Goal: Task Accomplishment & Management: Manage account settings

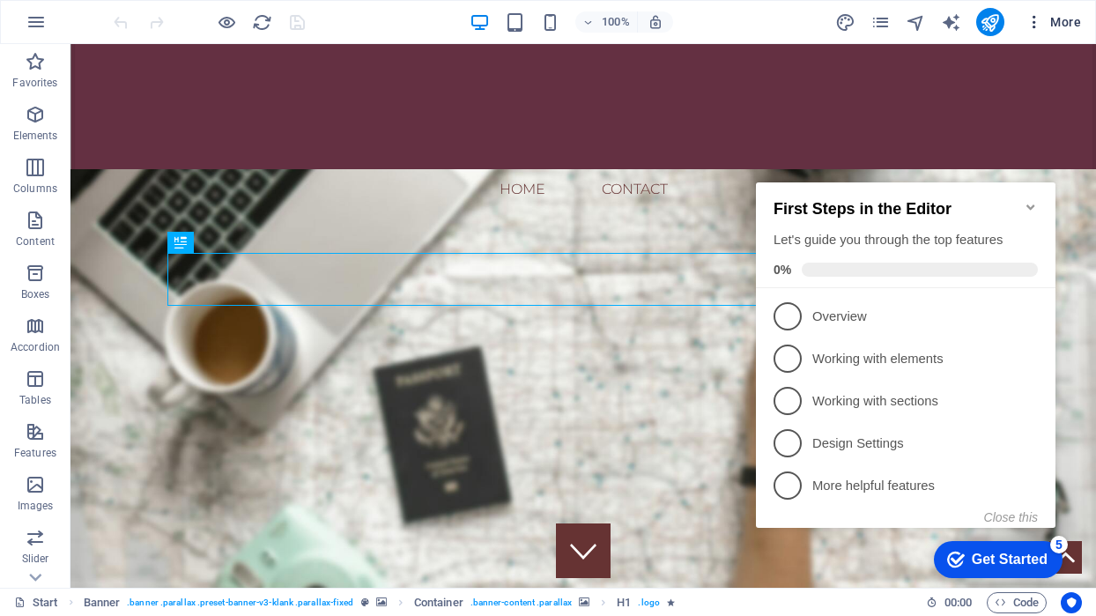
click at [1060, 24] on span "More" at bounding box center [1054, 22] width 56 height 18
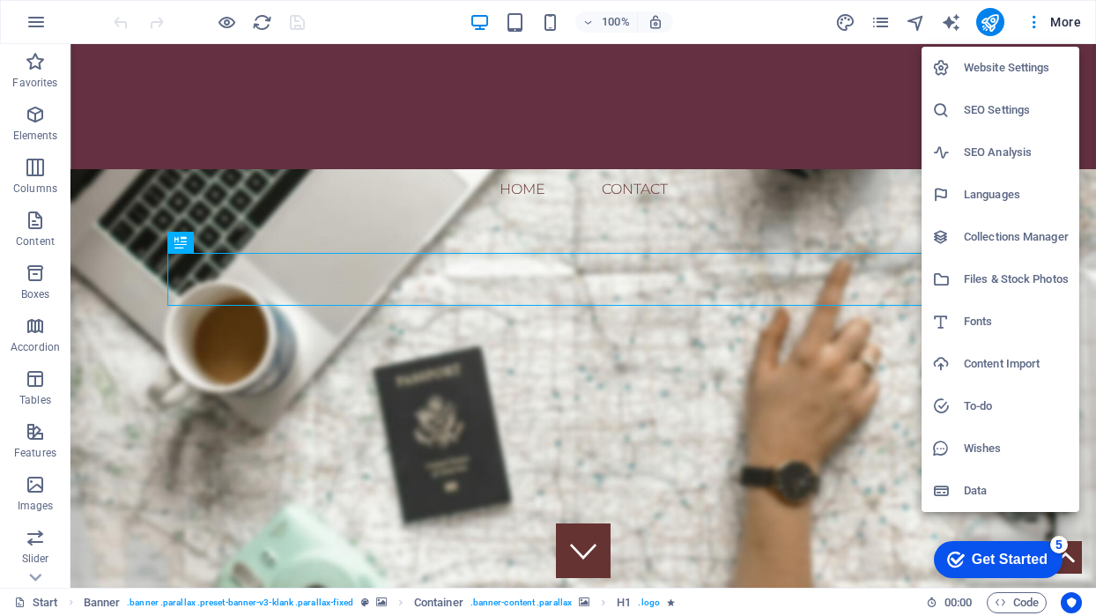
click at [1025, 76] on h6 "Website Settings" at bounding box center [1016, 67] width 105 height 21
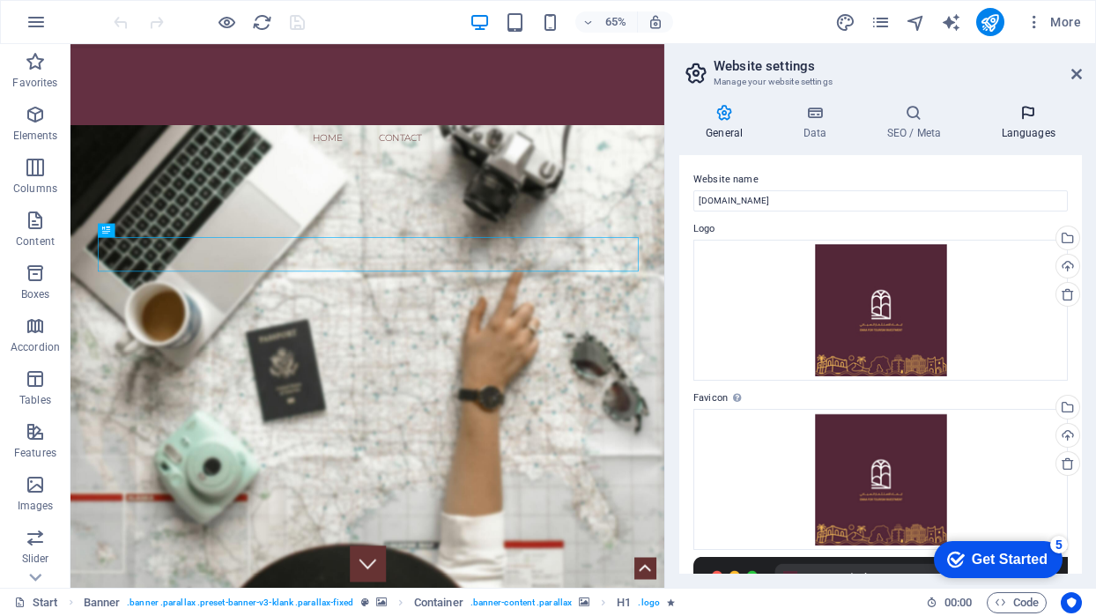
click at [1021, 108] on icon at bounding box center [1029, 113] width 108 height 18
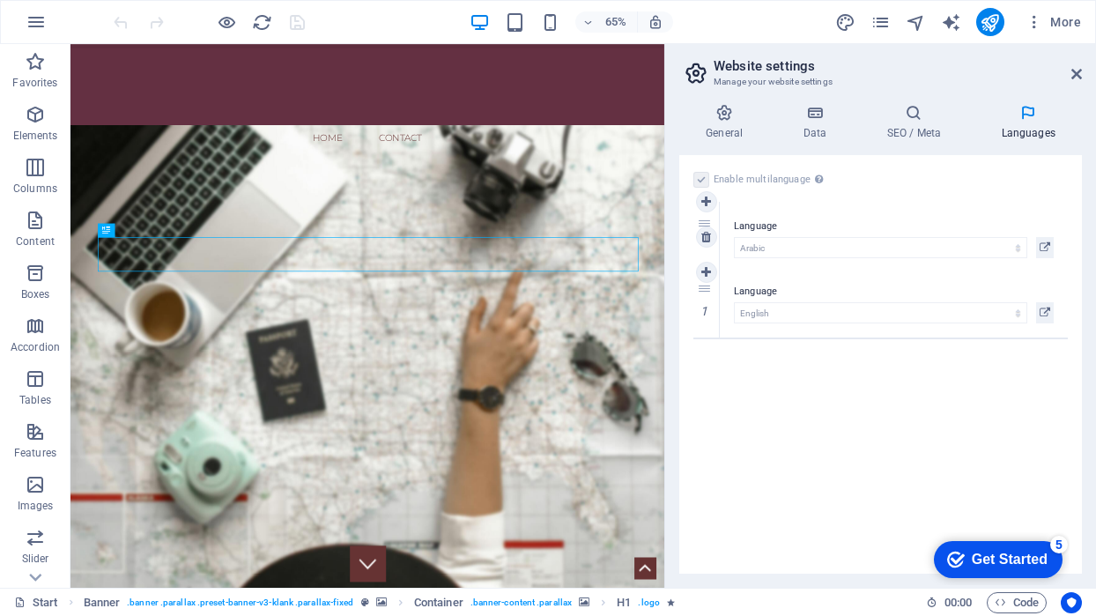
drag, startPoint x: 710, startPoint y: 285, endPoint x: 709, endPoint y: 218, distance: 67.0
select select "6"
click at [995, 552] on div "Get Started" at bounding box center [1010, 560] width 76 height 16
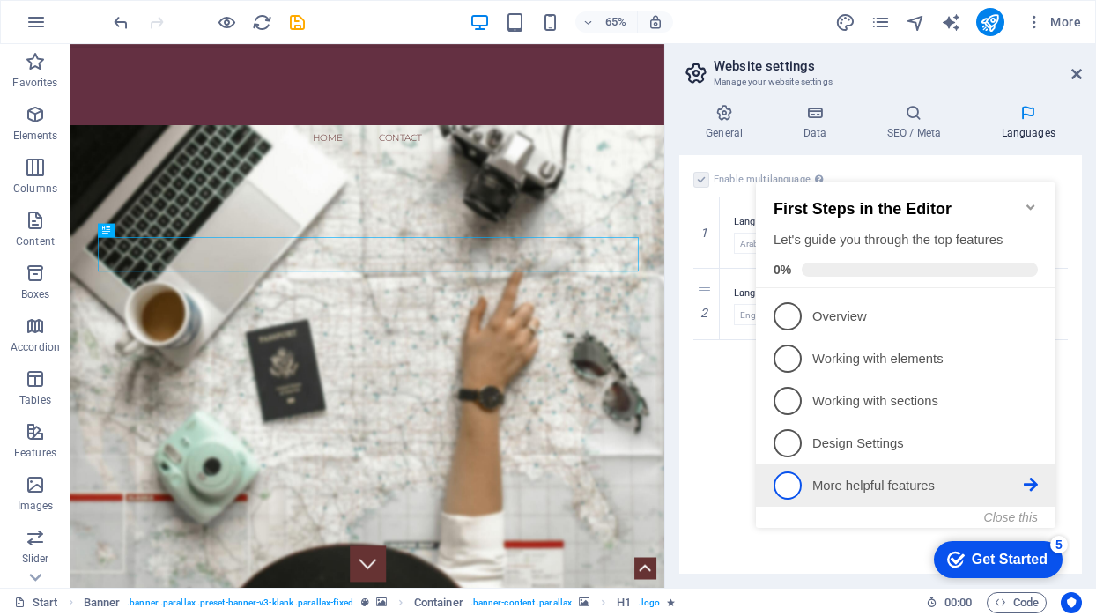
click at [807, 490] on link "5 More helpful features - incomplete" at bounding box center [906, 485] width 264 height 28
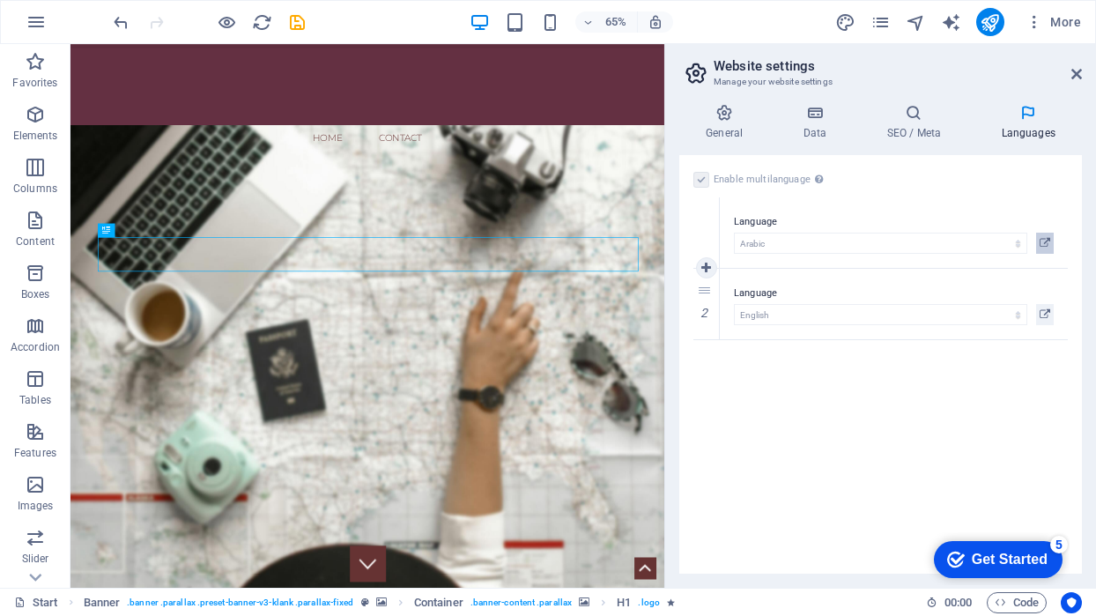
click at [1047, 241] on icon at bounding box center [1045, 243] width 11 height 21
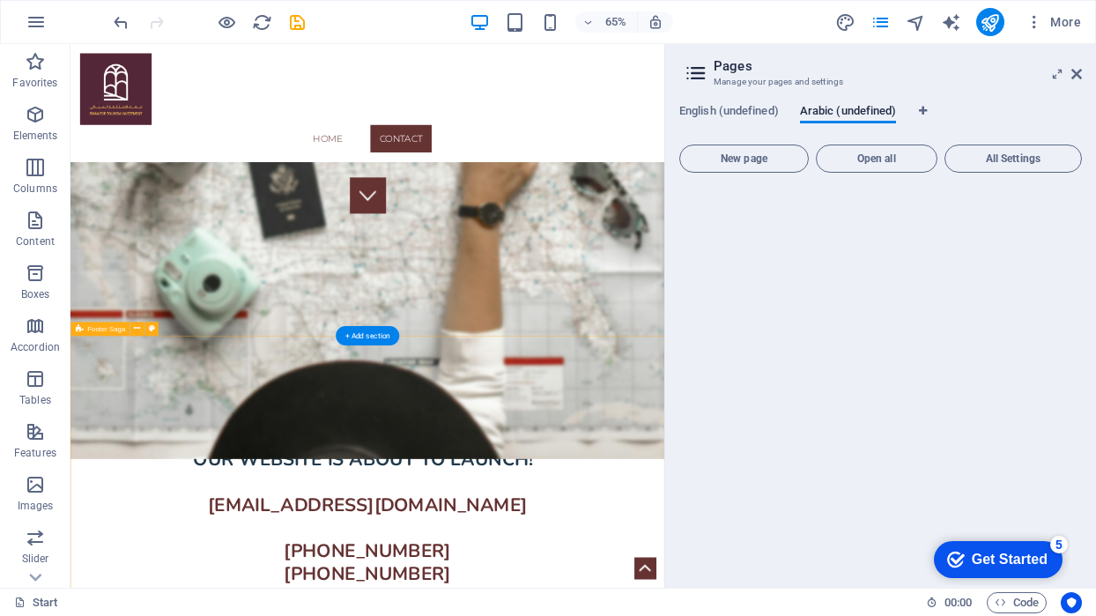
scroll to position [567, 0]
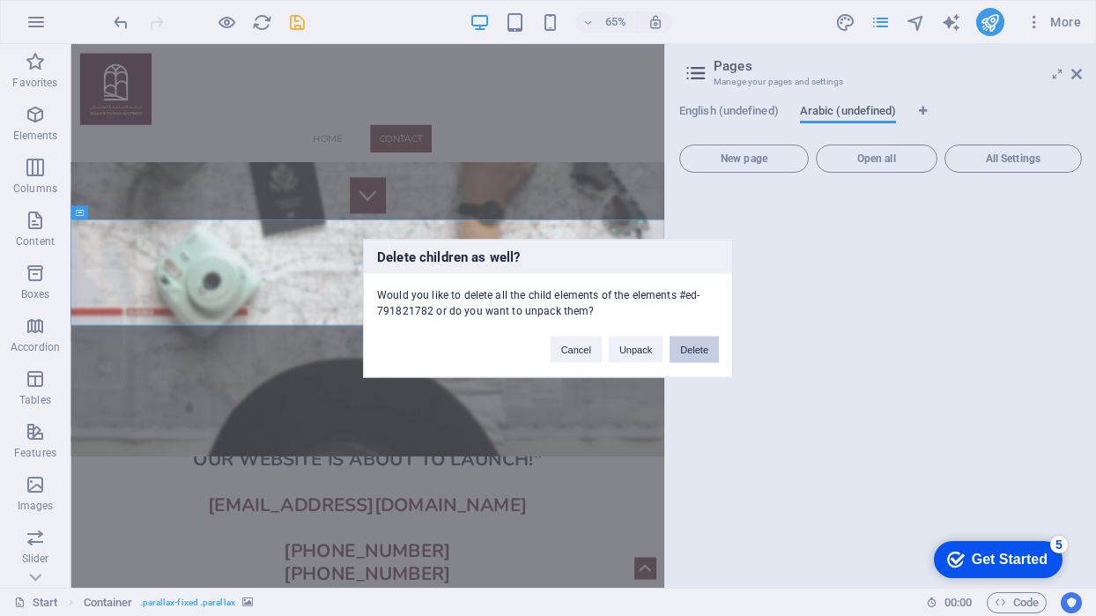
click at [679, 356] on button "Delete" at bounding box center [694, 349] width 49 height 26
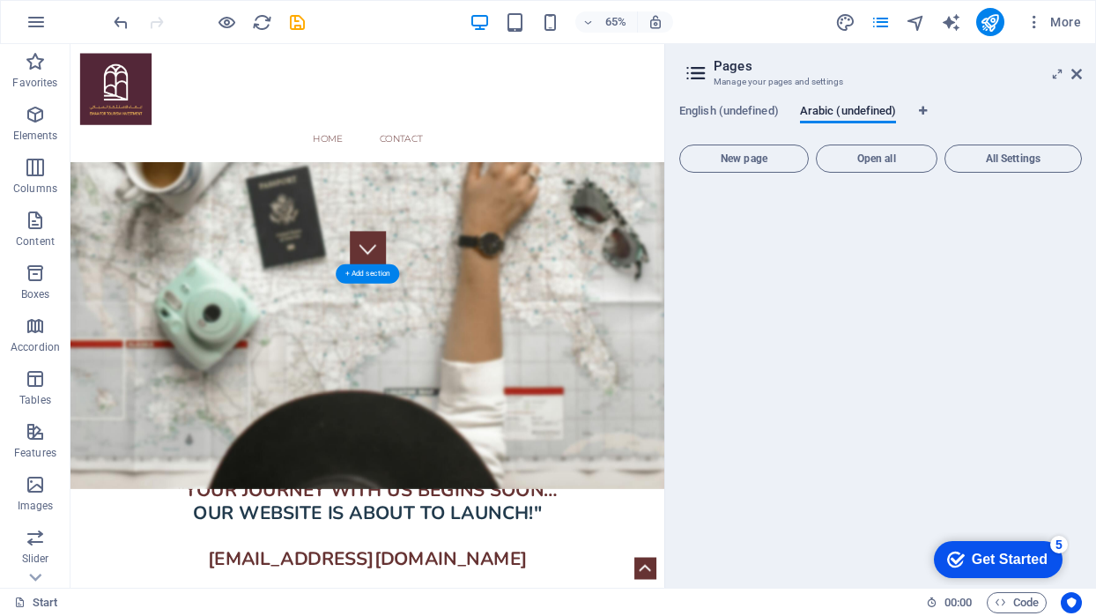
scroll to position [483, 0]
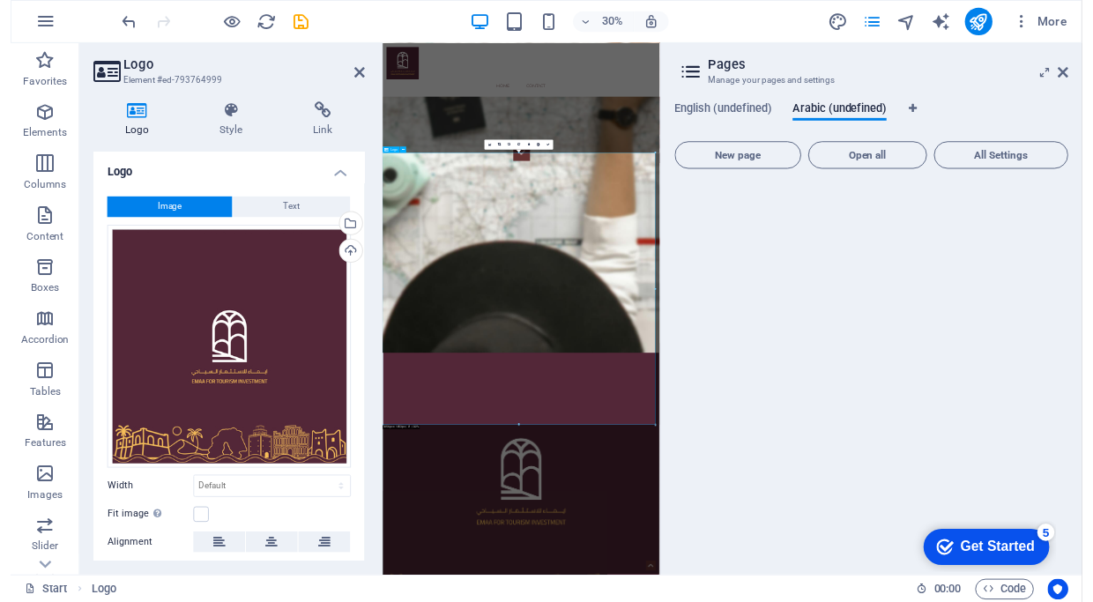
scroll to position [1391, 0]
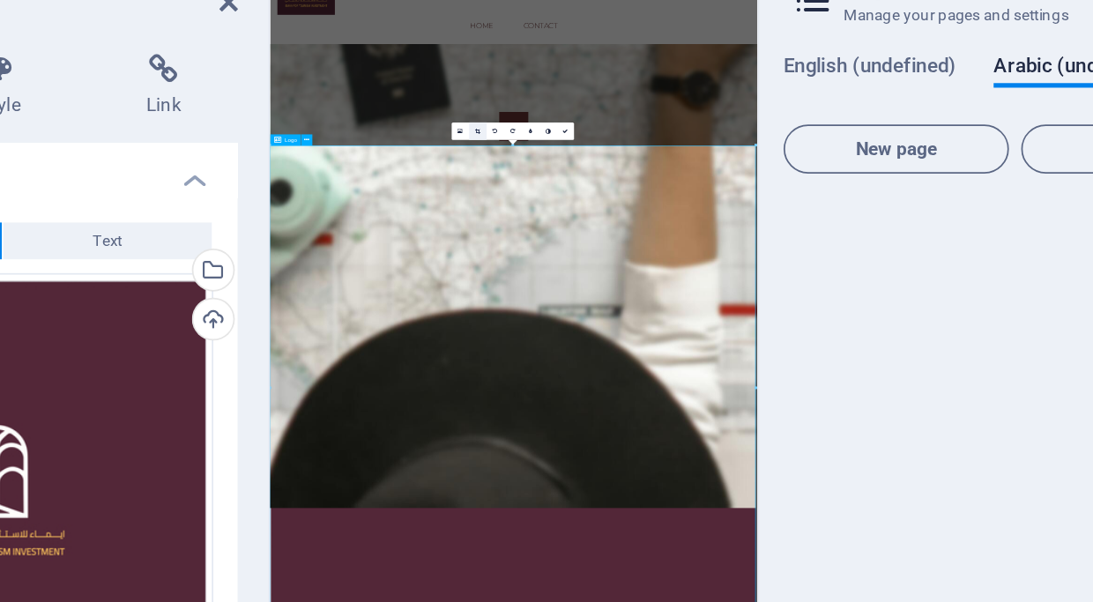
click at [499, 146] on icon at bounding box center [500, 148] width 3 height 4
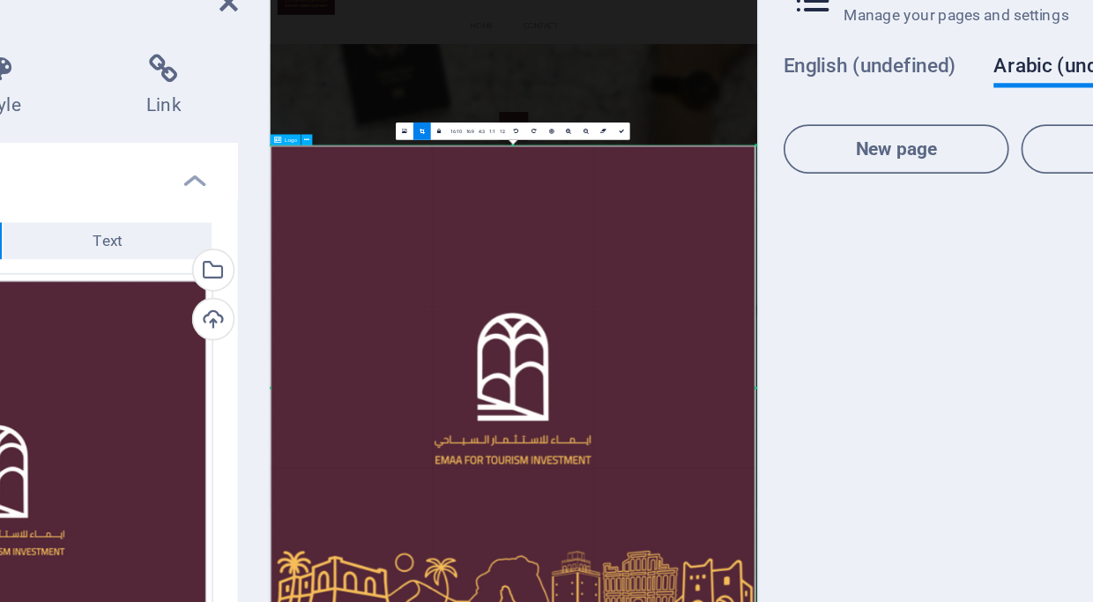
click at [463, 144] on link at bounding box center [468, 149] width 10 height 10
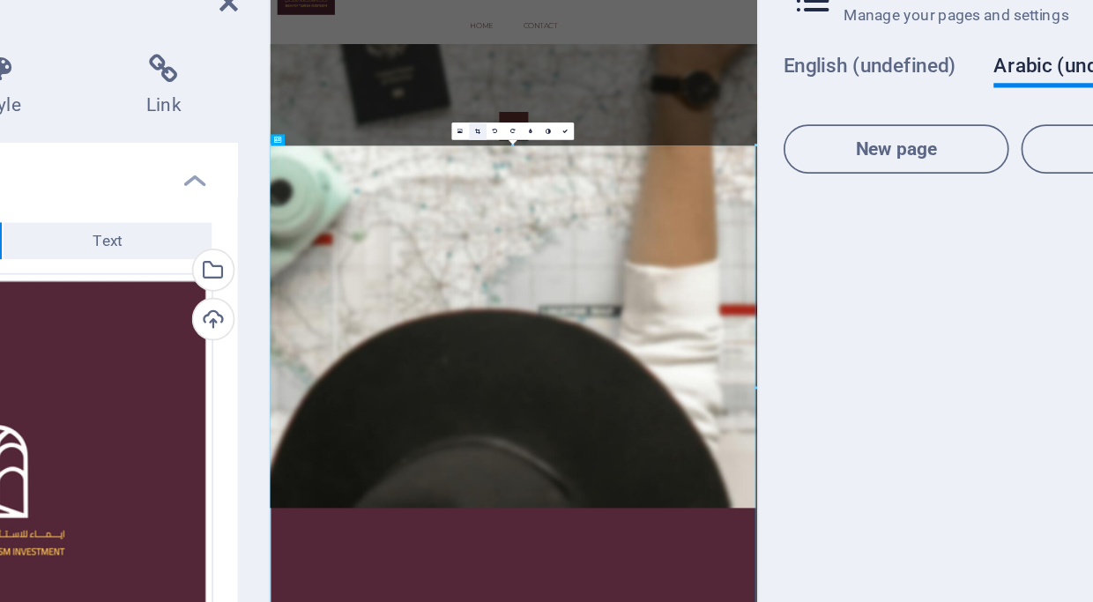
click at [495, 144] on link at bounding box center [500, 149] width 10 height 10
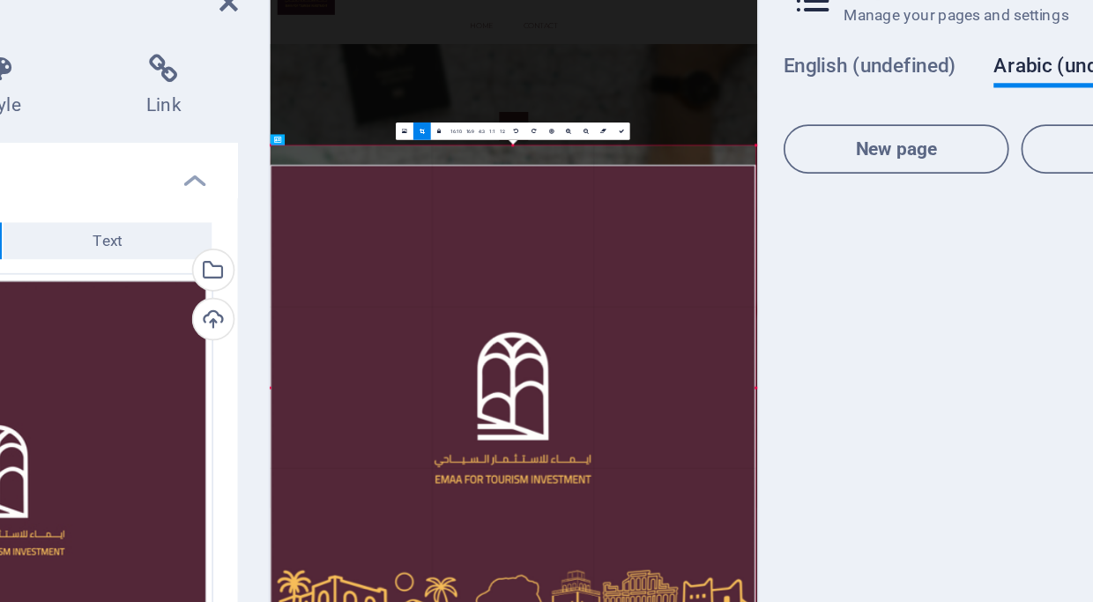
drag, startPoint x: 292, startPoint y: 85, endPoint x: 293, endPoint y: 121, distance: 36.2
click at [381, 167] on div at bounding box center [520, 306] width 279 height 278
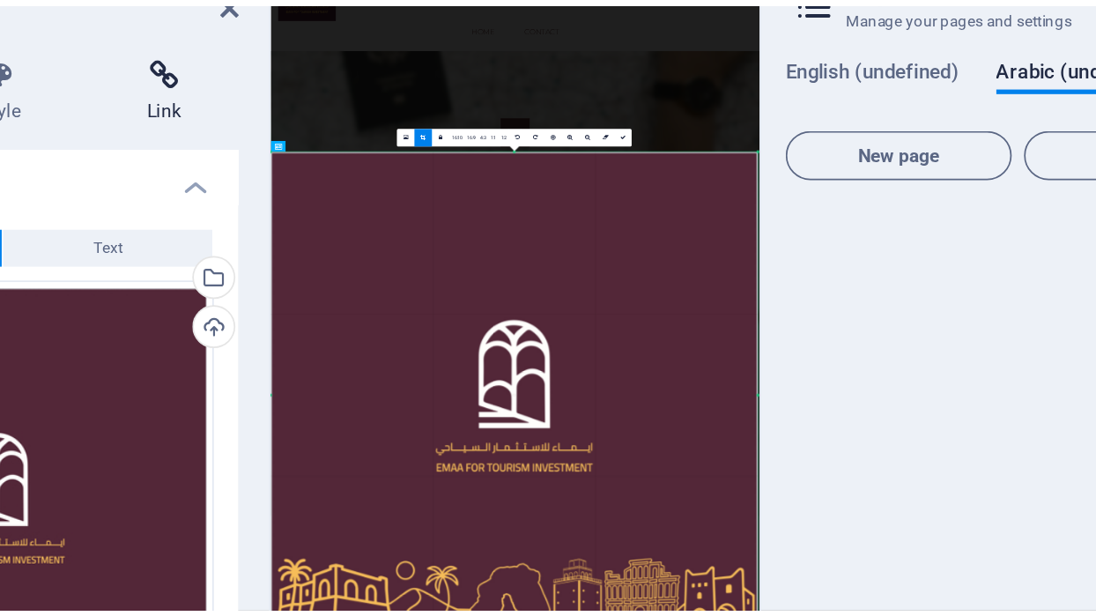
scroll to position [1343, 0]
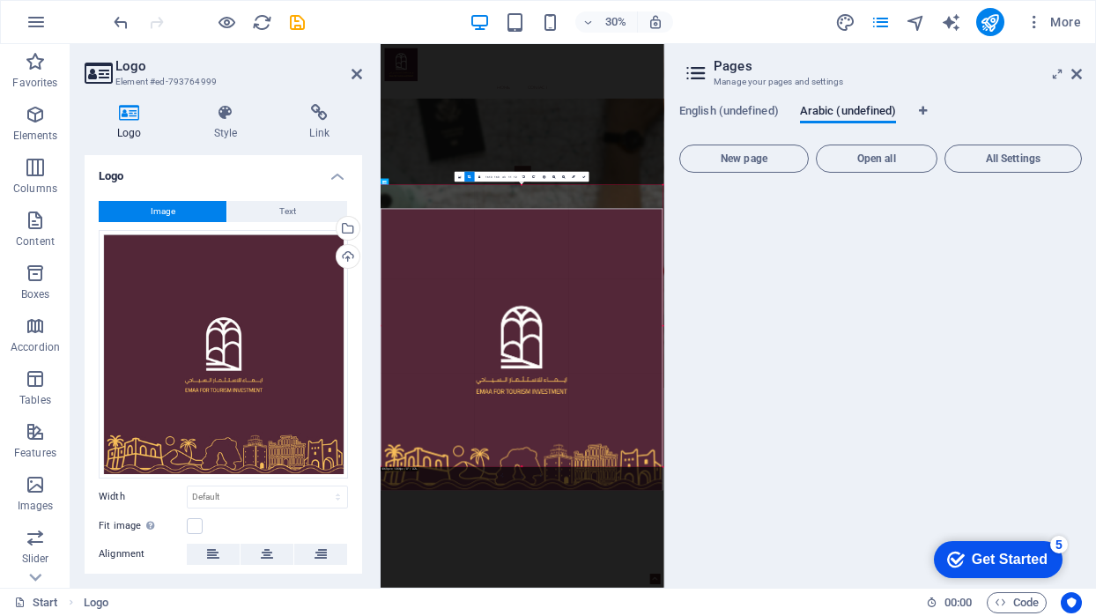
drag, startPoint x: 527, startPoint y: 265, endPoint x: 531, endPoint y: 372, distance: 106.7
click at [531, 372] on div at bounding box center [522, 350] width 283 height 282
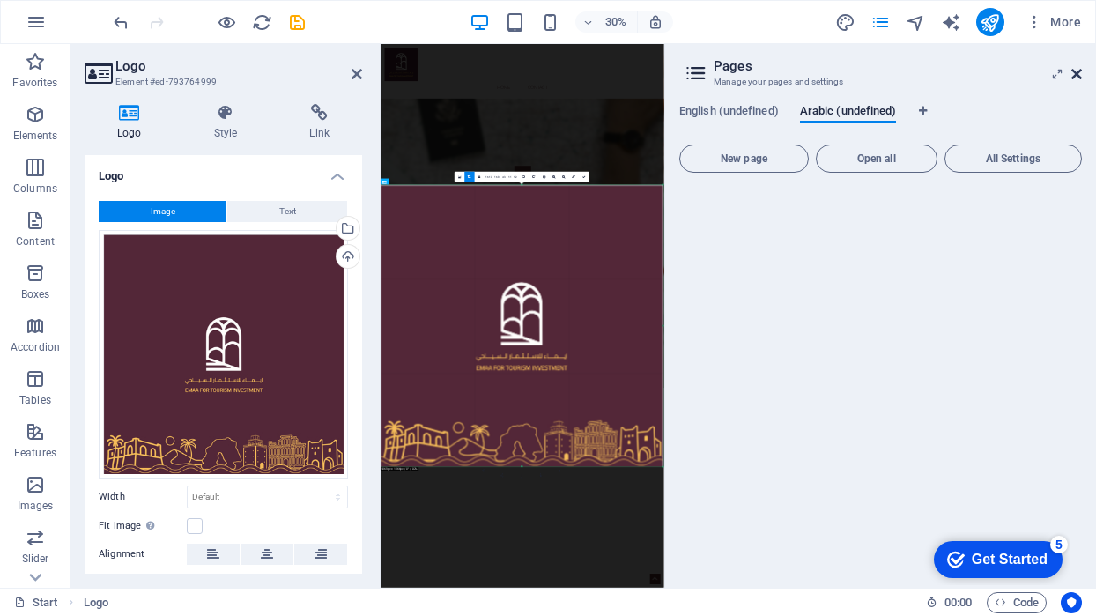
click at [1077, 75] on icon at bounding box center [1077, 74] width 11 height 14
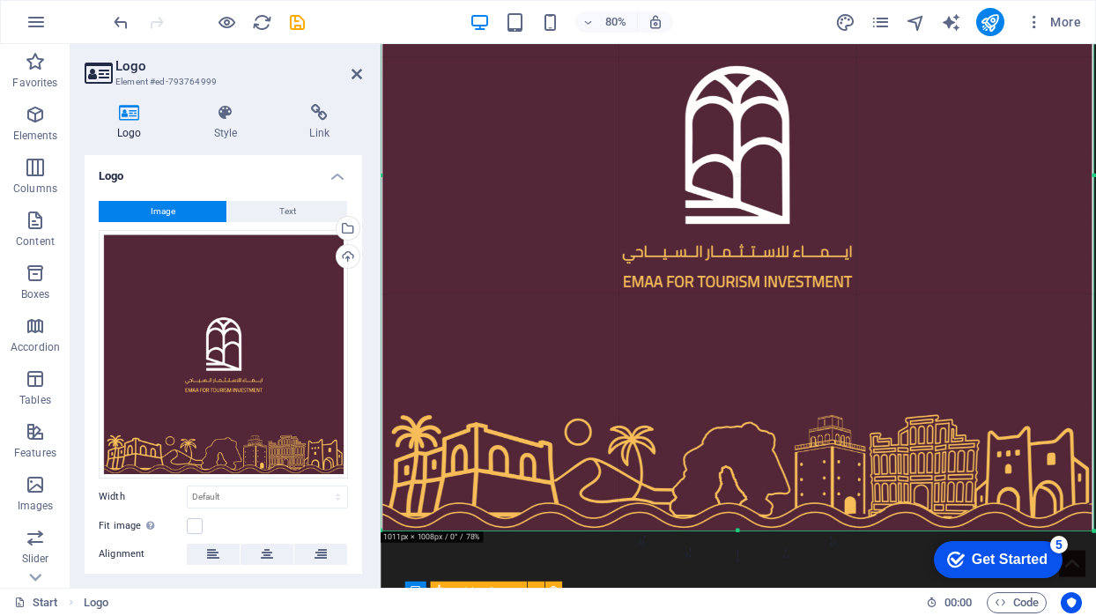
scroll to position [929, 0]
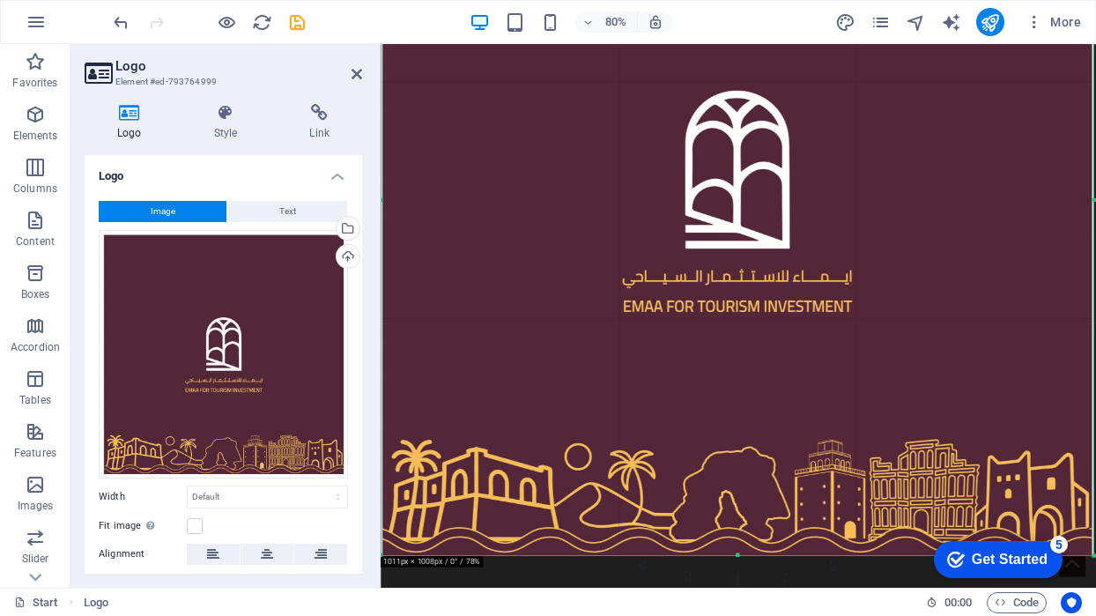
click at [375, 456] on div "Logo Style Link Logo Image Text Drag files here, click to choose files or selec…" at bounding box center [224, 339] width 306 height 498
click at [731, 35] on div "80% More" at bounding box center [599, 22] width 978 height 28
click at [734, 84] on div at bounding box center [737, 200] width 713 height 710
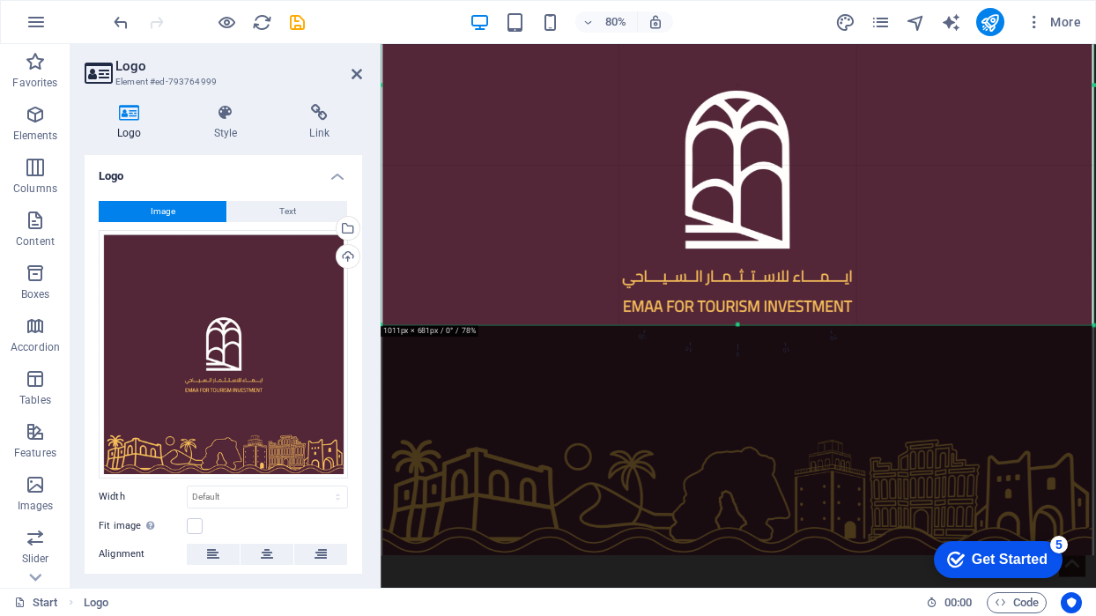
drag, startPoint x: 737, startPoint y: 554, endPoint x: 747, endPoint y: 265, distance: 289.2
click at [747, 265] on div "180 170 160 150 140 130 120 110 100 90 80 70 60 50 40 30 20 10 0 -10 -20 -30 -4…" at bounding box center [737, 85] width 713 height 480
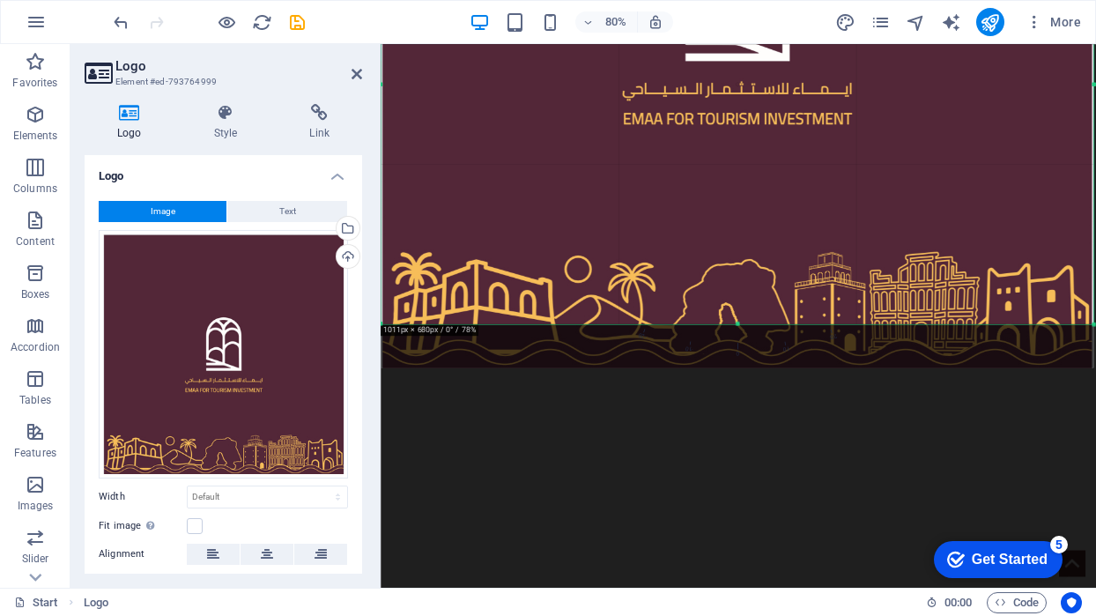
drag, startPoint x: 842, startPoint y: 176, endPoint x: 837, endPoint y: -58, distance: 234.5
click at [837, 0] on html "Emaa Travel & Tourism Start (en) Favorites Elements Columns Content Boxes Accor…" at bounding box center [548, 308] width 1096 height 616
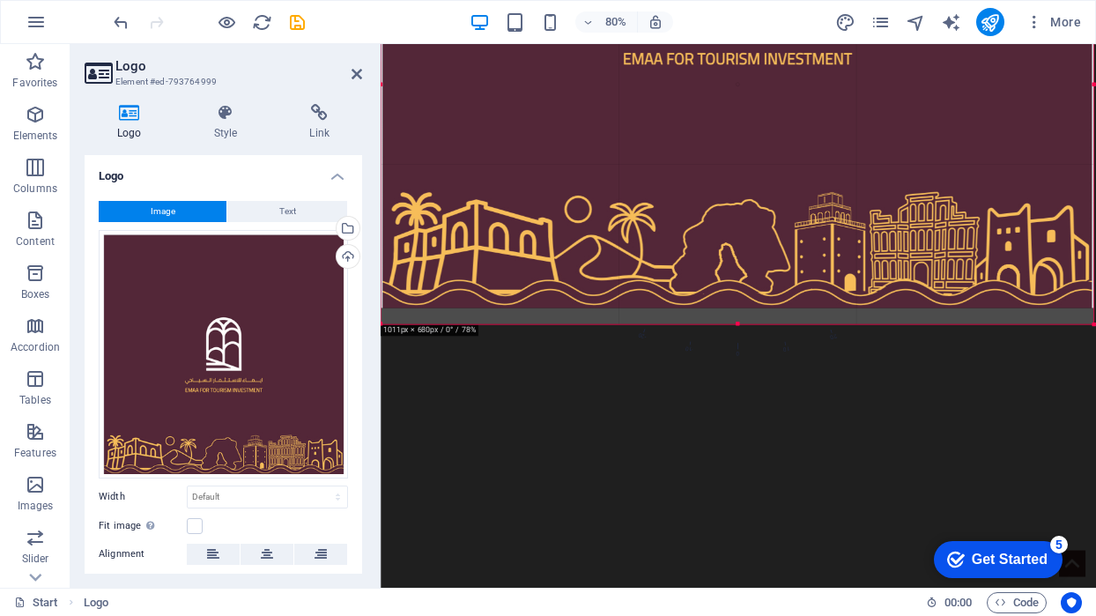
drag, startPoint x: 835, startPoint y: 122, endPoint x: 834, endPoint y: 0, distance: 121.6
click at [834, 44] on section "Favorites Elements Columns Content Boxes Accordion Tables Features Images Slide…" at bounding box center [548, 316] width 1096 height 544
